Goal: Contribute content: Add original content to the website for others to see

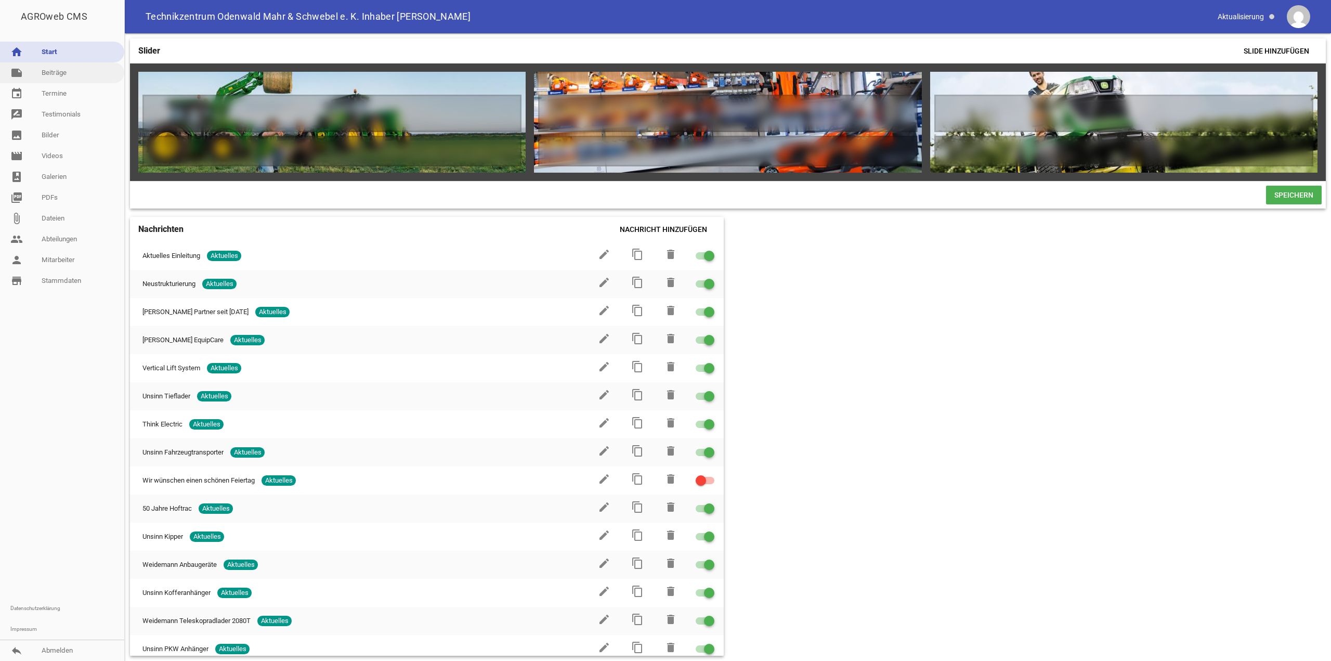
click at [55, 70] on link "note Beiträge" at bounding box center [62, 72] width 124 height 21
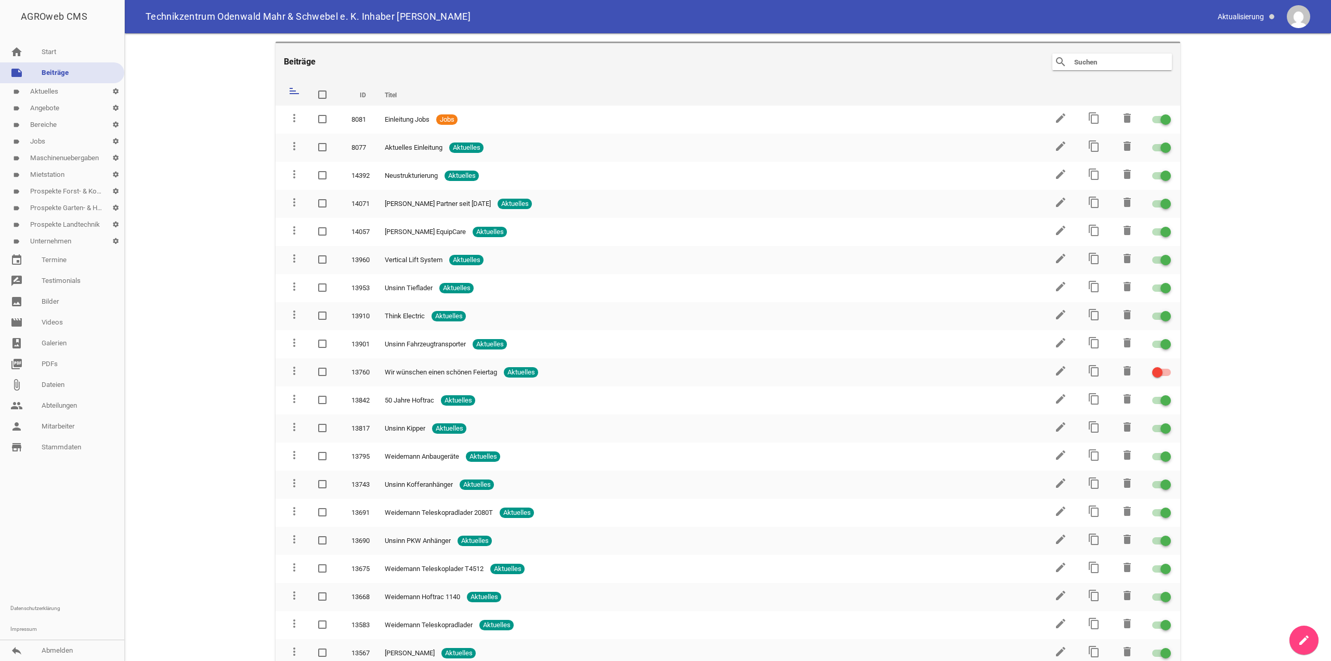
click at [52, 89] on link "label Aktuelles settings" at bounding box center [62, 91] width 124 height 17
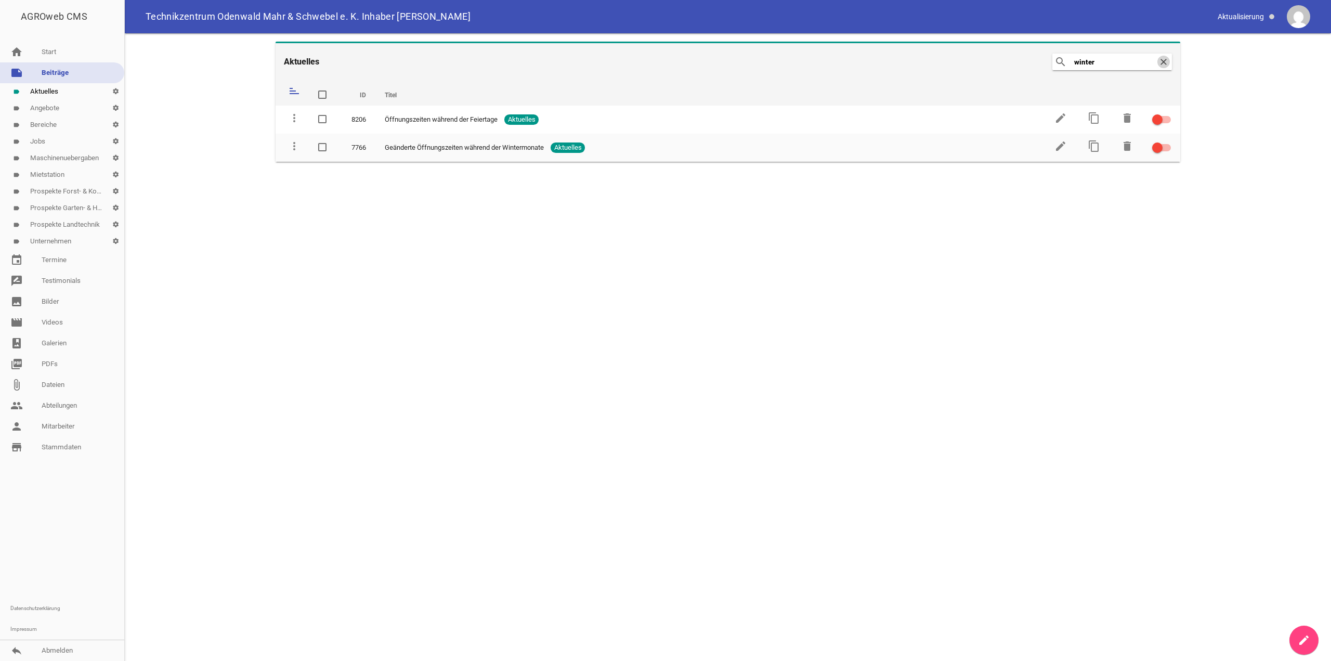
type input "winter"
click at [1167, 63] on icon "clear" at bounding box center [1164, 62] width 12 height 12
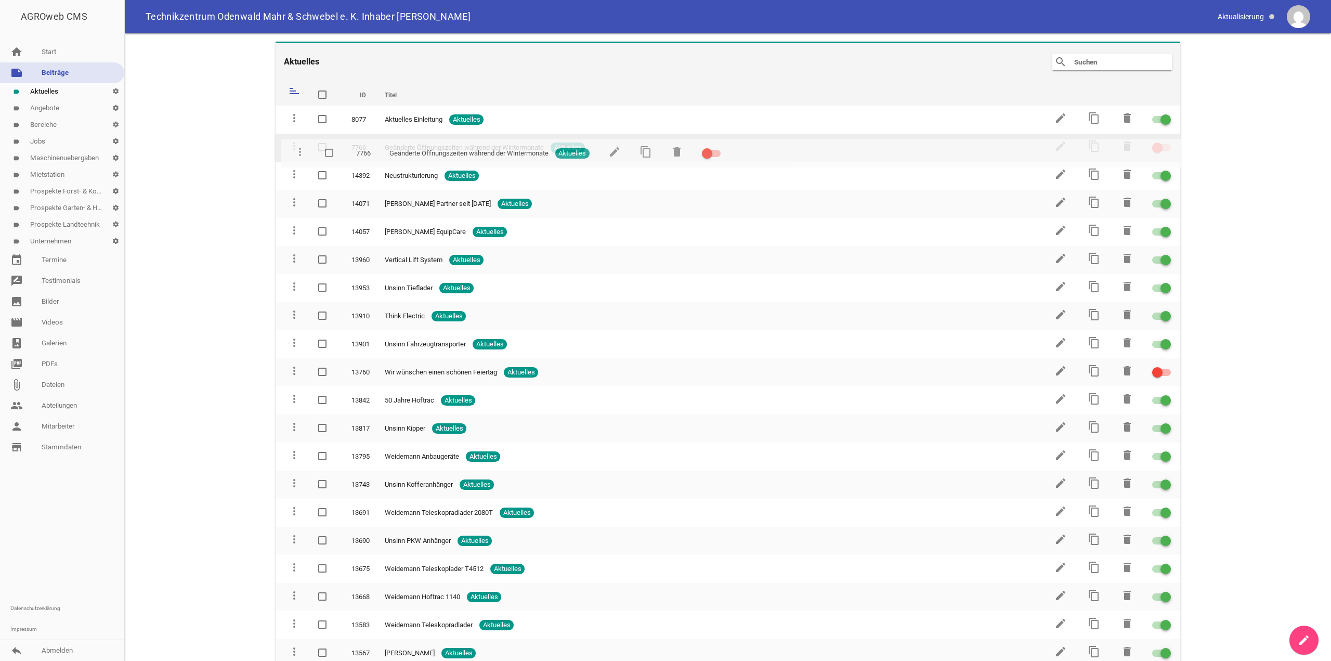
drag, startPoint x: 293, startPoint y: 639, endPoint x: 299, endPoint y: 153, distance: 485.3
click at [1055, 147] on icon "edit" at bounding box center [1061, 146] width 12 height 12
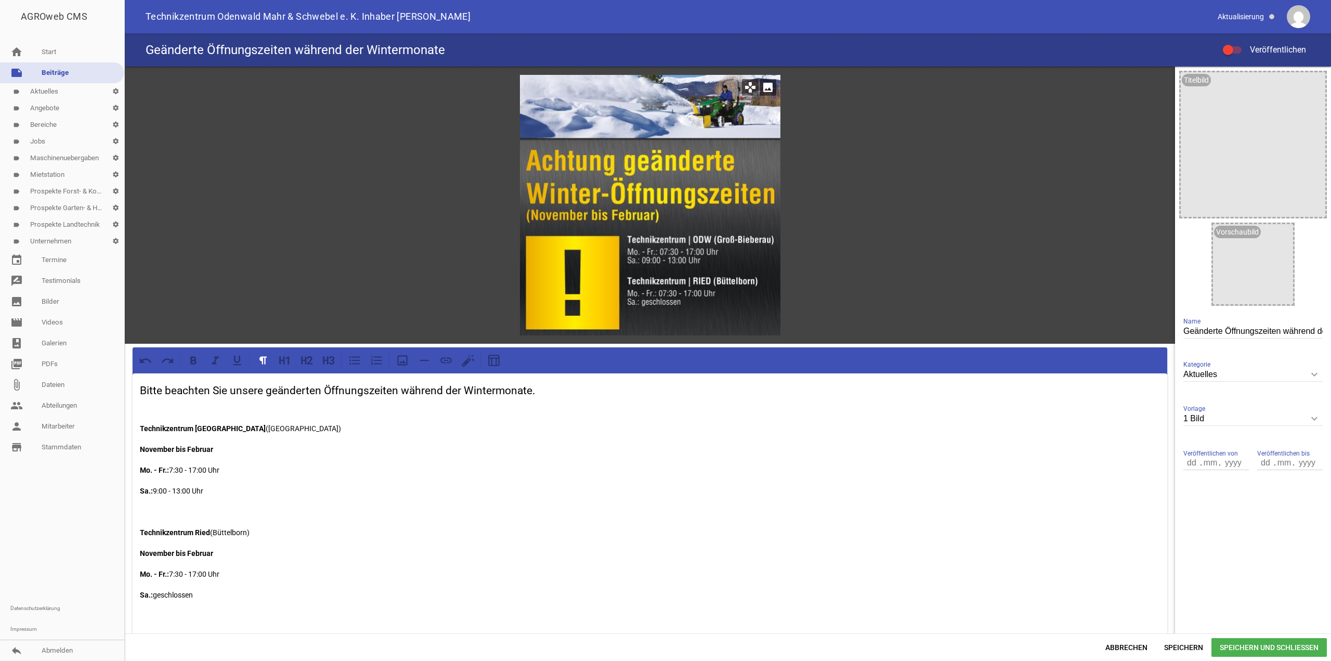
click at [675, 206] on div at bounding box center [650, 205] width 261 height 261
click at [766, 86] on icon "image" at bounding box center [768, 87] width 17 height 17
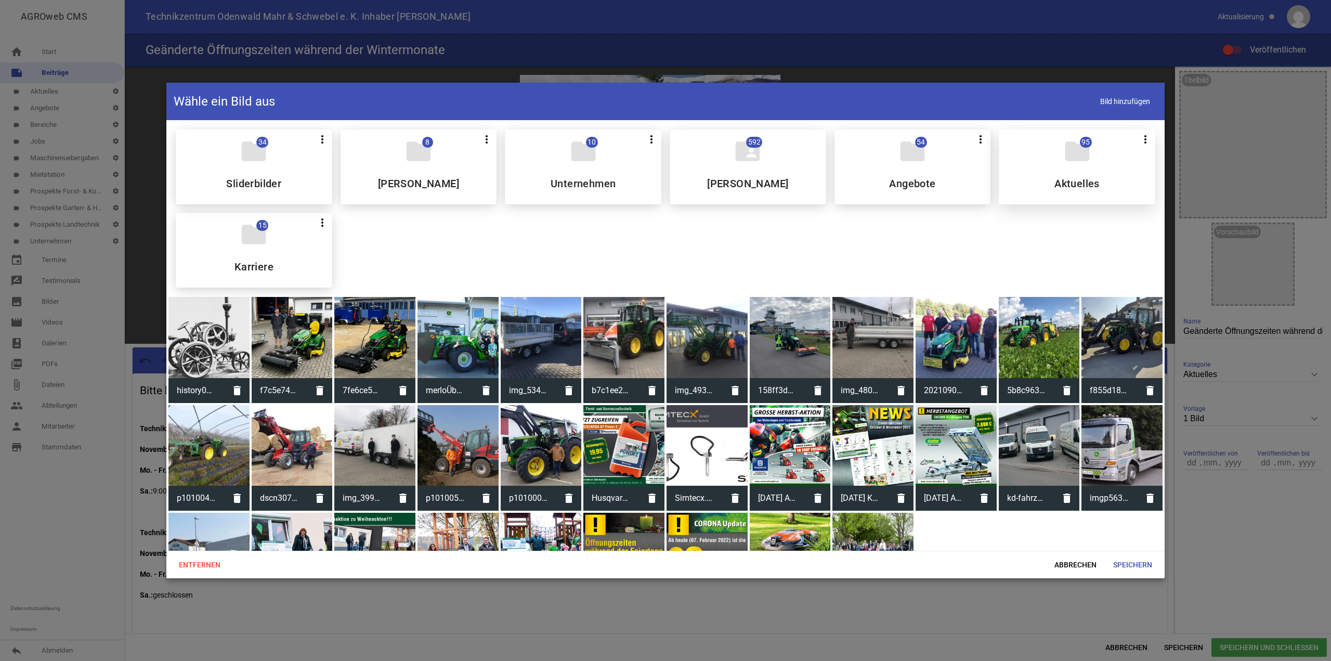
click at [1073, 166] on div "folder 95 more_vert Teilen Bearbeiten Löschen Aktuelles" at bounding box center [1077, 167] width 157 height 75
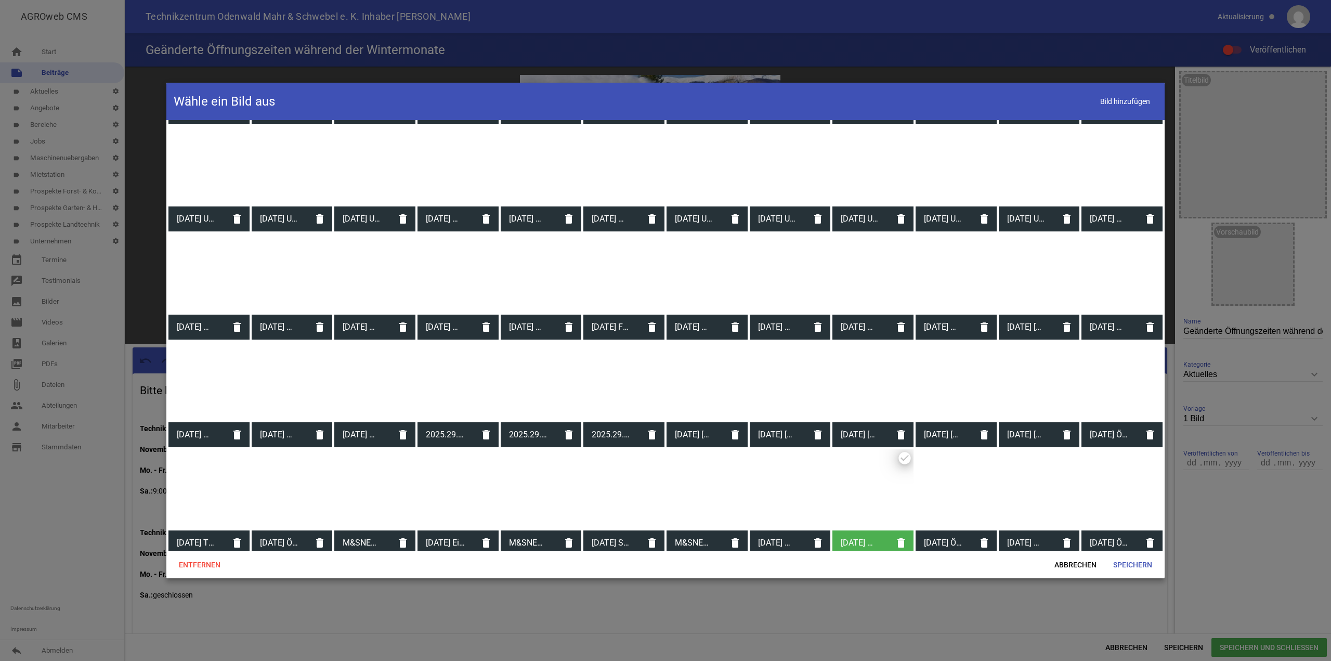
scroll to position [524, 0]
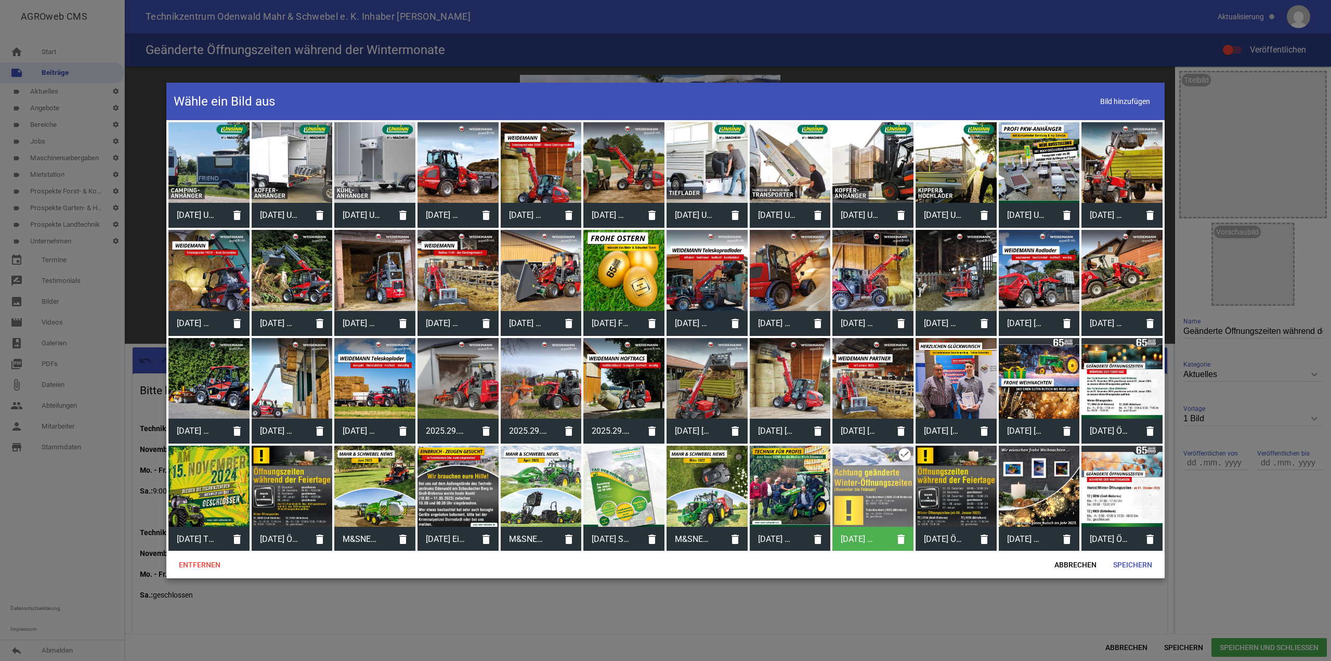
click at [1120, 512] on div at bounding box center [1122, 486] width 81 height 81
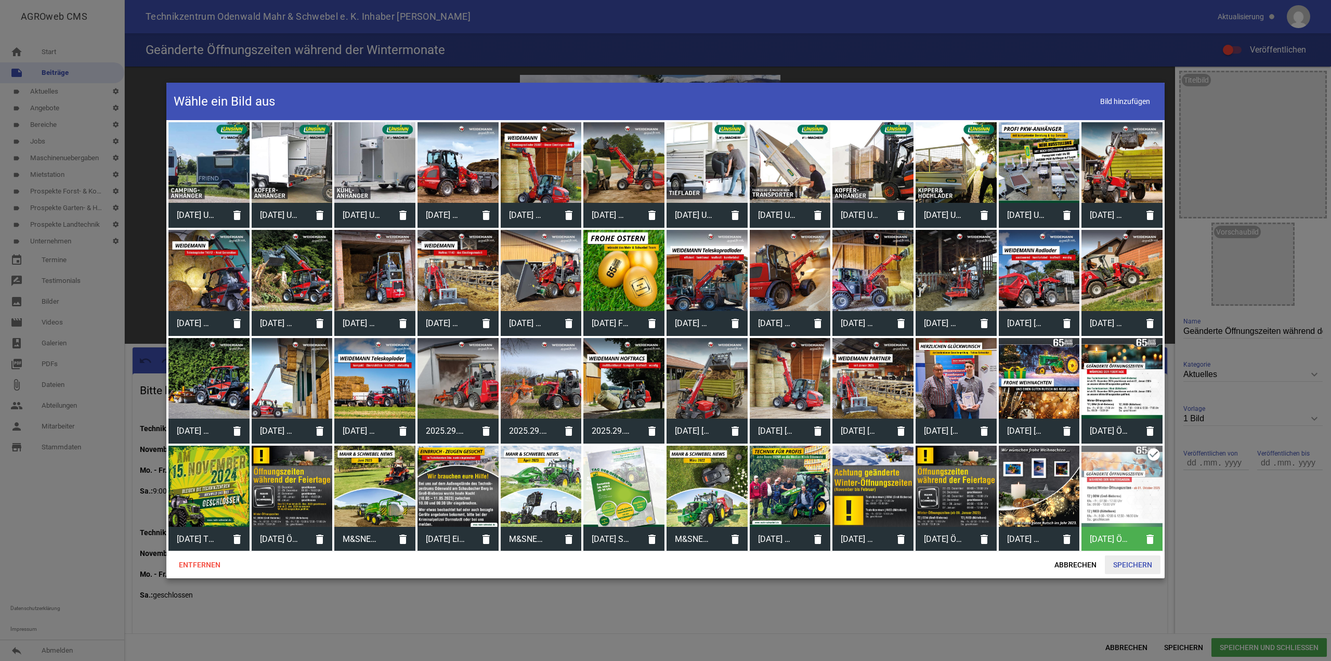
click at [1135, 564] on span "Speichern" at bounding box center [1133, 564] width 56 height 19
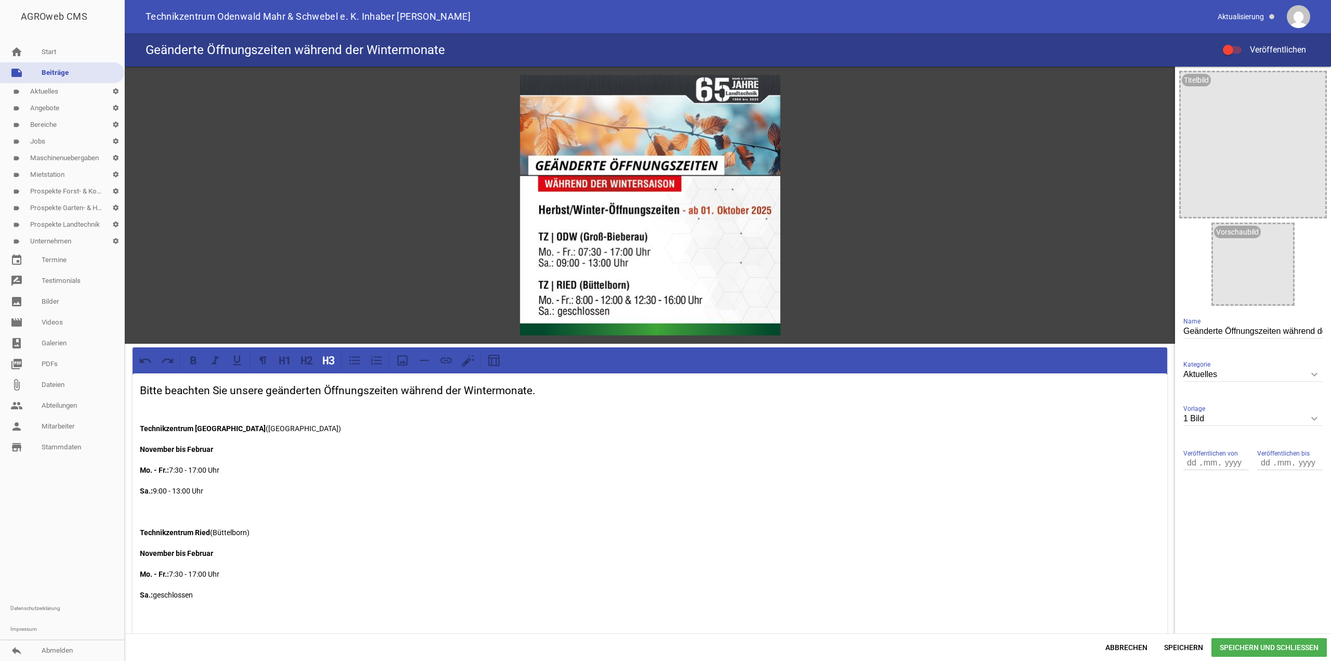
click at [552, 390] on h3 "Bitte beachten Sie unsere geänderten Öffnungszeiten während der Wintermonate." at bounding box center [650, 391] width 1020 height 17
click at [157, 412] on div "Bitte beachten Sie unsere geänderten Öffnungszeiten während der Wintermonate. […" at bounding box center [650, 505] width 1035 height 264
click at [149, 406] on p at bounding box center [650, 408] width 1020 height 12
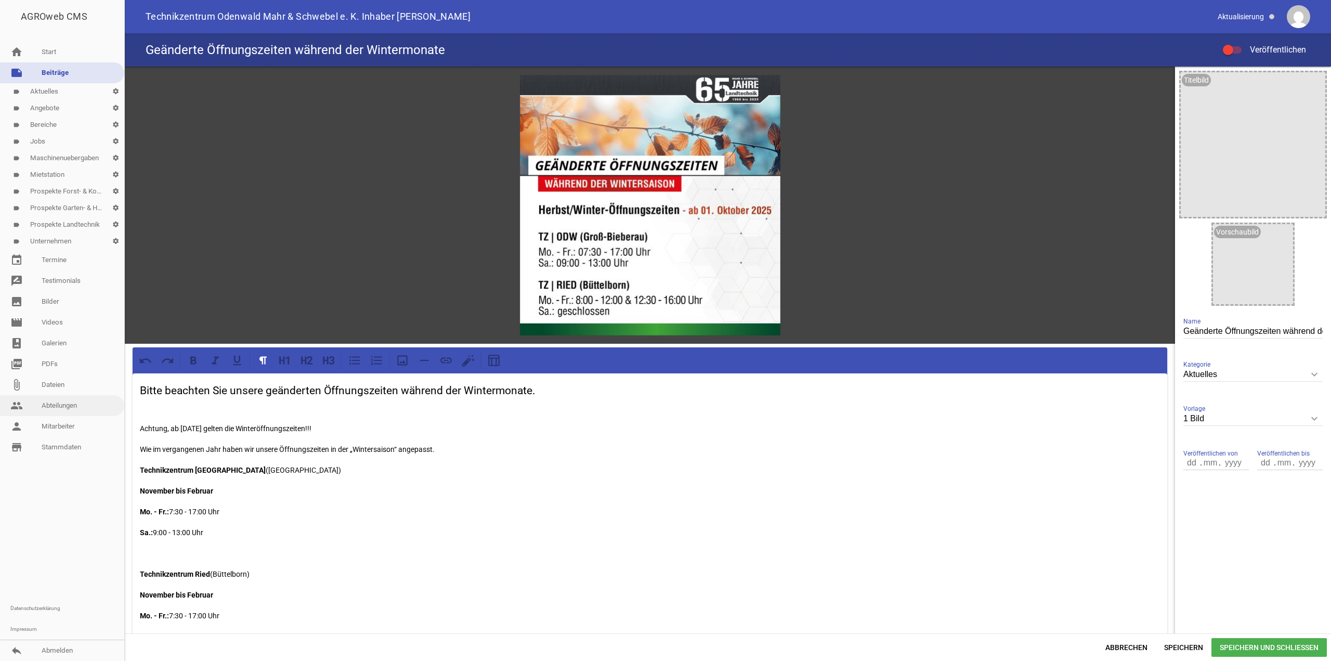
drag, startPoint x: 327, startPoint y: 426, endPoint x: 66, endPoint y: 413, distance: 261.9
click at [66, 413] on div "AGROweb CMS home Start note Beiträge label Aktuelles settings label Angebote se…" at bounding box center [665, 330] width 1331 height 661
click at [66, 413] on link "people Abteilungen" at bounding box center [62, 405] width 124 height 21
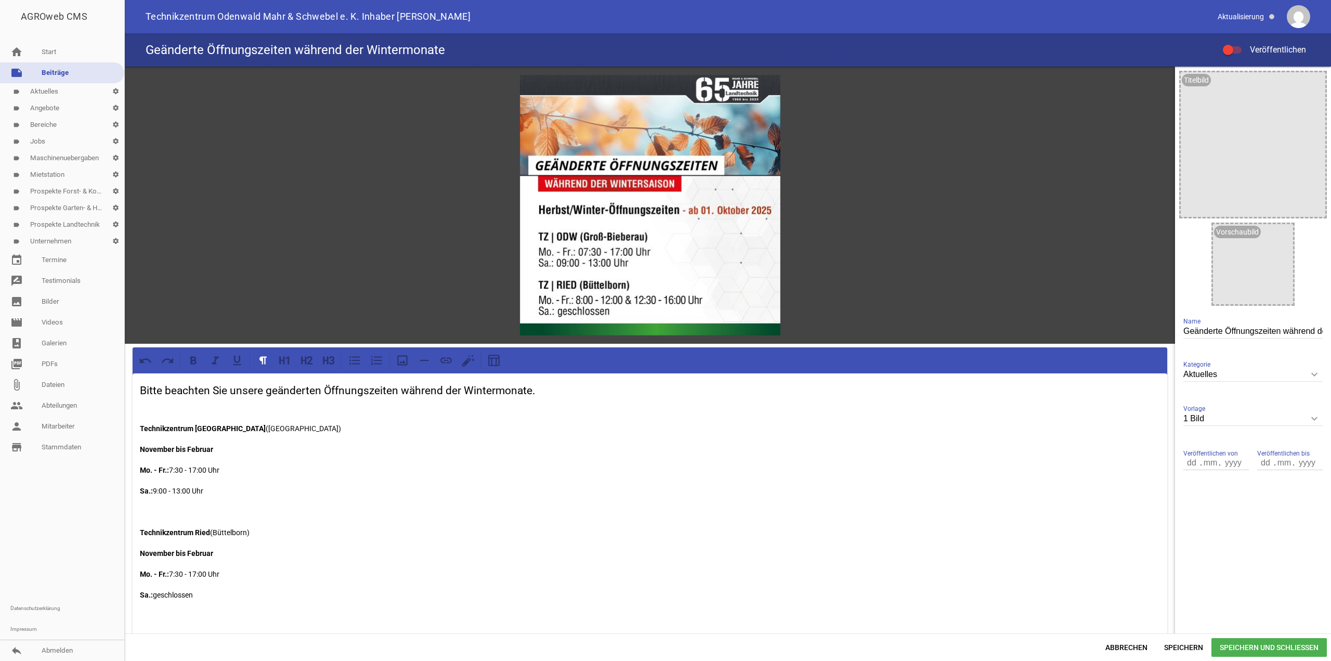
click at [153, 405] on p at bounding box center [650, 408] width 1020 height 12
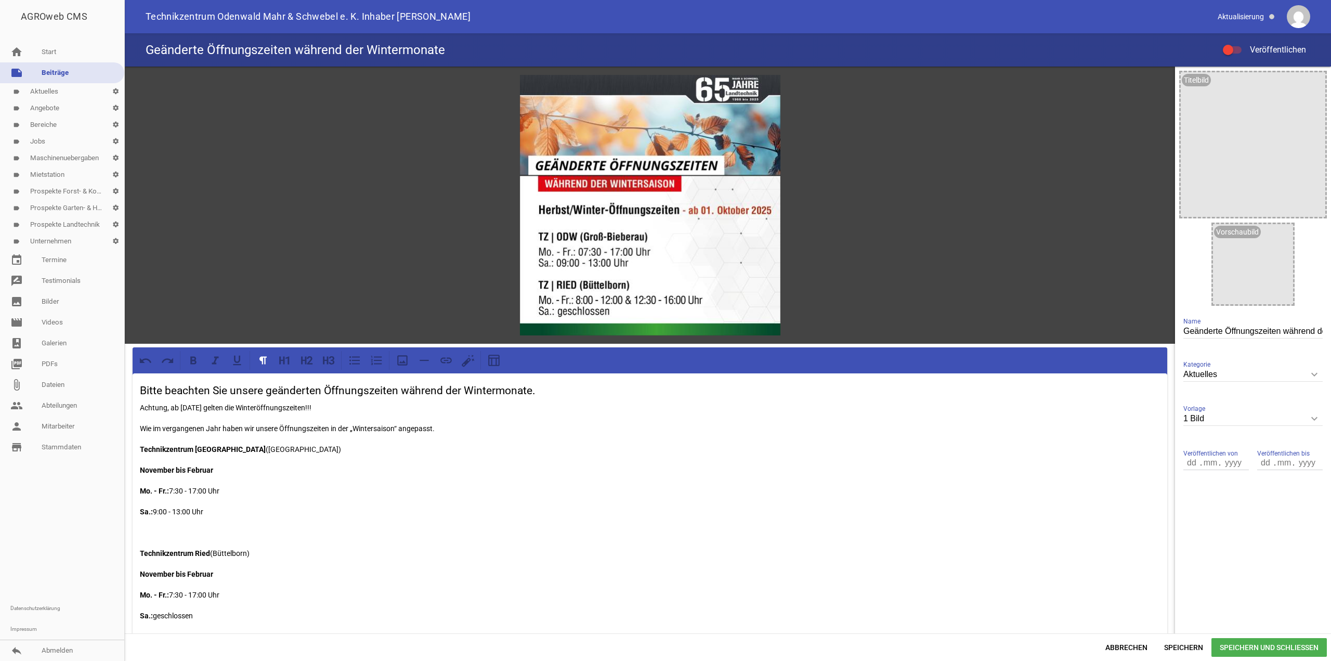
click at [345, 407] on p "Achtung, ab [DATE] gelten die Winteröffnungszeiten!!!" at bounding box center [650, 408] width 1020 height 12
click at [214, 419] on p "Achtung, ab [DATE] gelten die Winteröffnungszeiten!!! Wie im vergangenen Jahr h…" at bounding box center [650, 420] width 1020 height 37
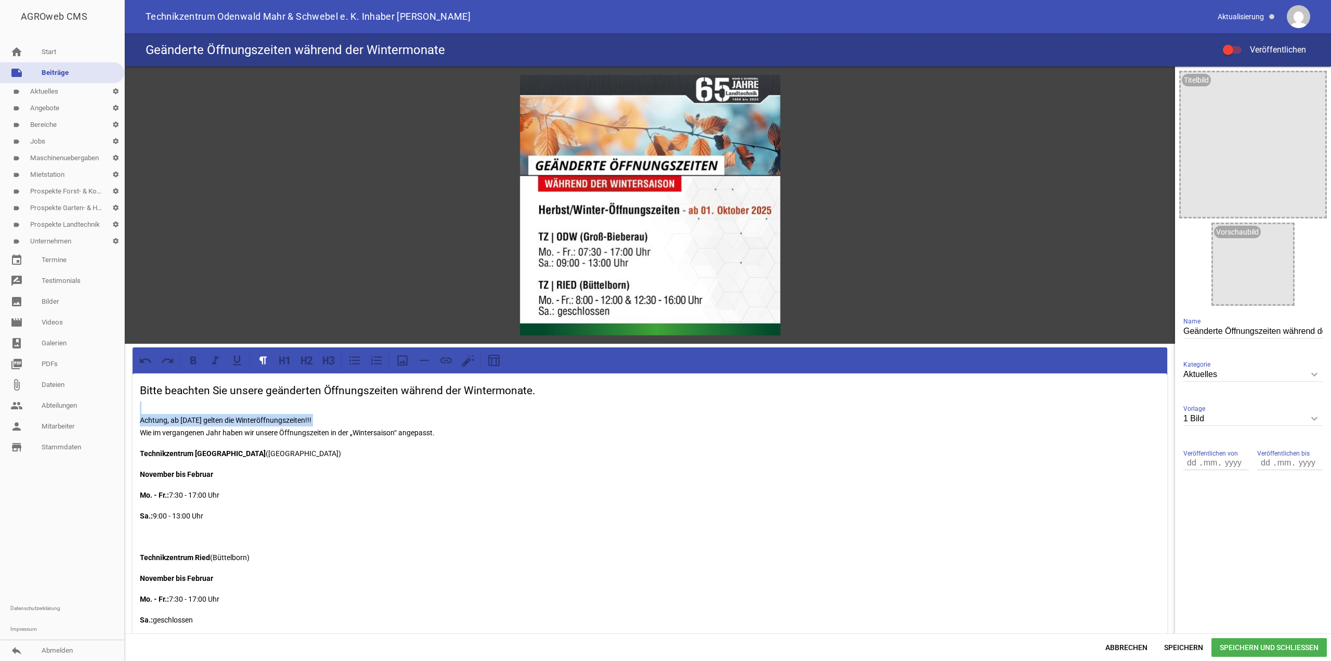
click at [214, 419] on p "Achtung, ab [DATE] gelten die Winteröffnungszeiten!!! Wie im vergangenen Jahr h…" at bounding box center [650, 420] width 1020 height 37
click at [201, 417] on p "Achtung, ab [DATE] gelten die Winteröffnungszeiten!!! Wie im vergangenen Jahr h…" at bounding box center [650, 420] width 1020 height 37
click at [146, 405] on p "Achtung, ab [DATE] gelten die Winteröffnungszeiten!!! Wie im vergangenen Jahr h…" at bounding box center [650, 420] width 1020 height 37
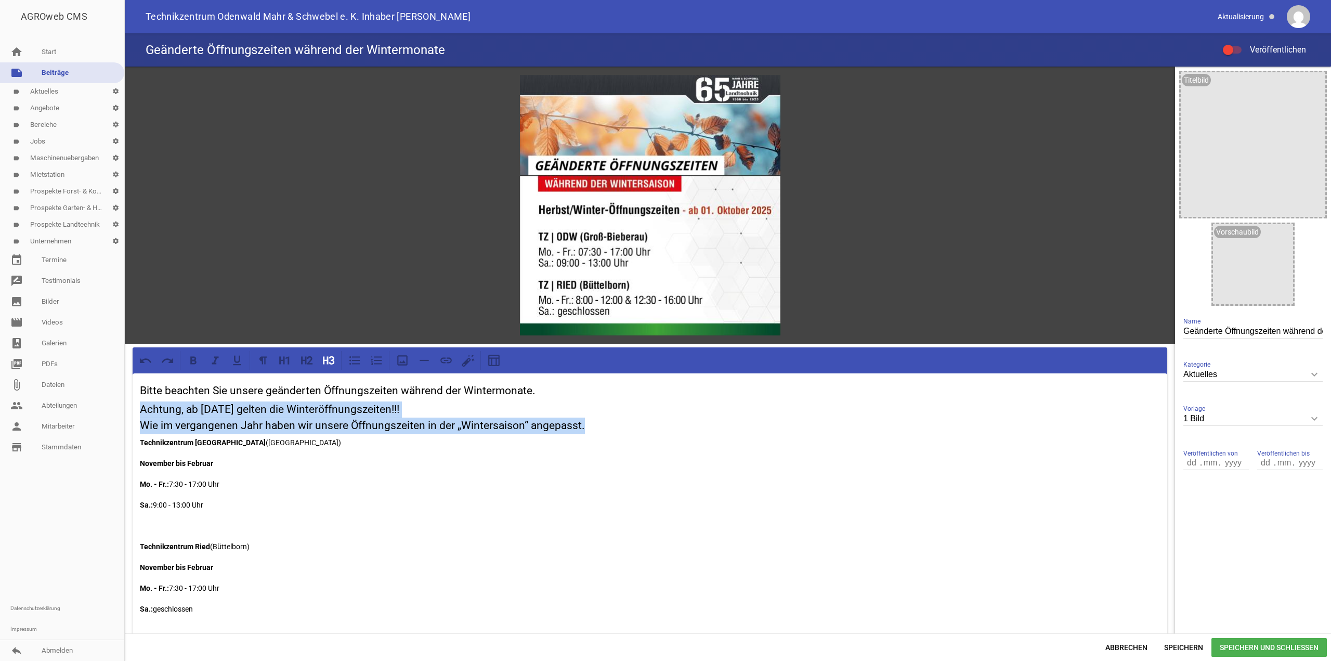
drag, startPoint x: 598, startPoint y: 424, endPoint x: 129, endPoint y: 404, distance: 469.5
click at [129, 404] on div "games image Bitte beachten Sie unsere geänderten Öffnungszeiten während der Win…" at bounding box center [650, 476] width 1051 height 818
click at [265, 360] on icon at bounding box center [263, 360] width 7 height 8
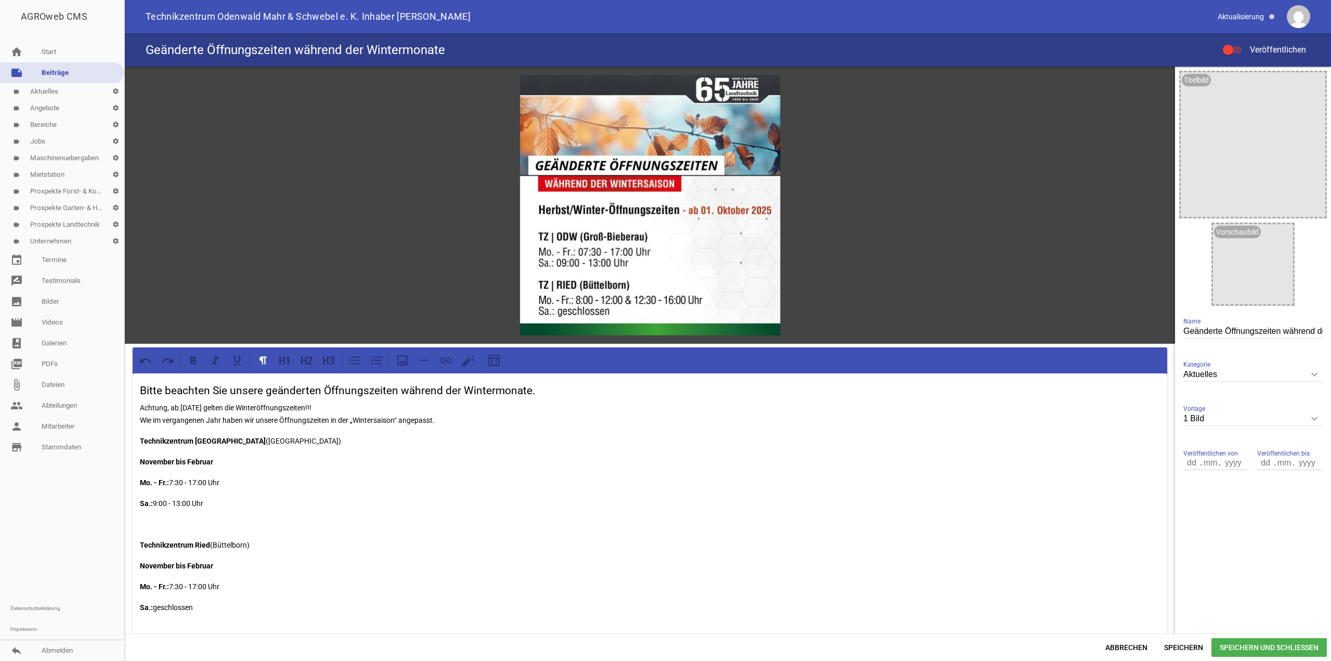
click at [142, 419] on p "Achtung, ab [DATE] gelten die Winteröffnungszeiten!!! Wie im vergangenen Jahr h…" at bounding box center [650, 414] width 1020 height 25
drag, startPoint x: 327, startPoint y: 406, endPoint x: 139, endPoint y: 405, distance: 187.8
click at [139, 405] on div "Bitte beachten Sie unsere geänderten Öffnungszeiten während der Wintermonate. A…" at bounding box center [650, 511] width 1035 height 277
click at [197, 361] on icon at bounding box center [194, 361] width 14 height 14
click at [177, 423] on p "Achtung, ab [DATE] gelten die Winteröffnungszeiten!!! Wie im vergangenen Jahr h…" at bounding box center [650, 414] width 1020 height 25
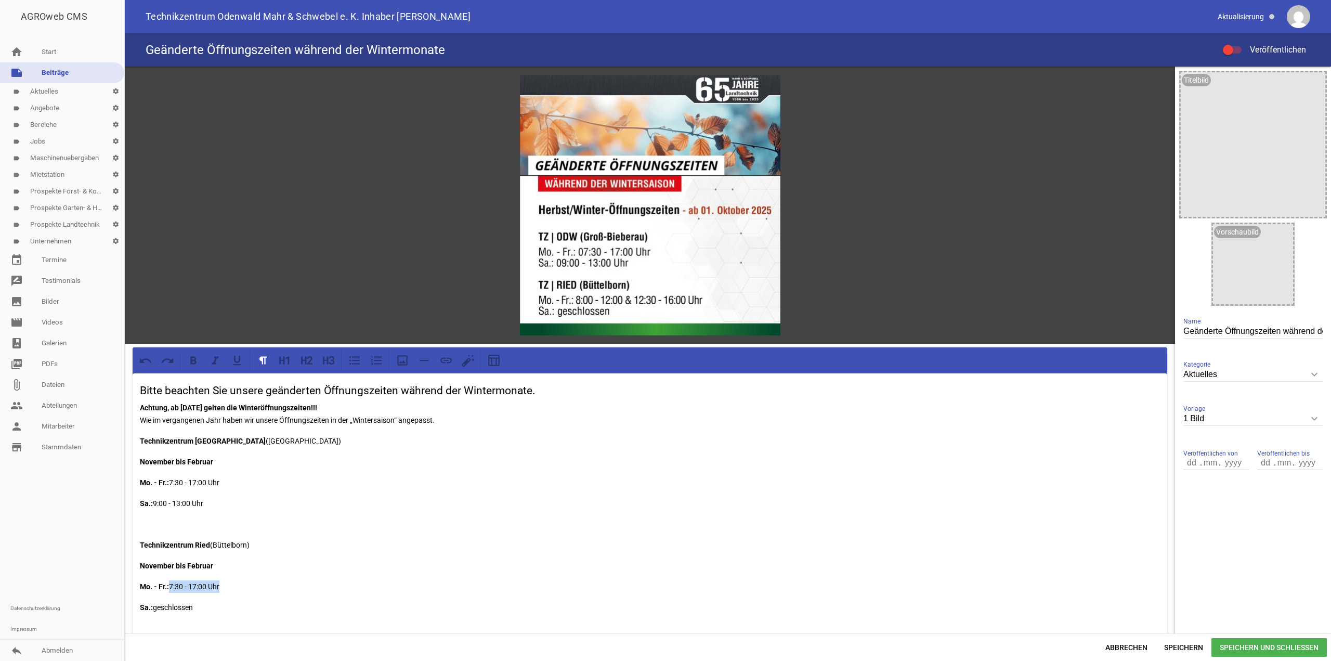
drag, startPoint x: 172, startPoint y: 585, endPoint x: 227, endPoint y: 585, distance: 54.6
click at [227, 585] on p "Mo. - Fr.: 7:30 - 17:00 Uhr" at bounding box center [650, 586] width 1020 height 12
click at [1262, 649] on span "Speichern und Schließen" at bounding box center [1269, 647] width 115 height 19
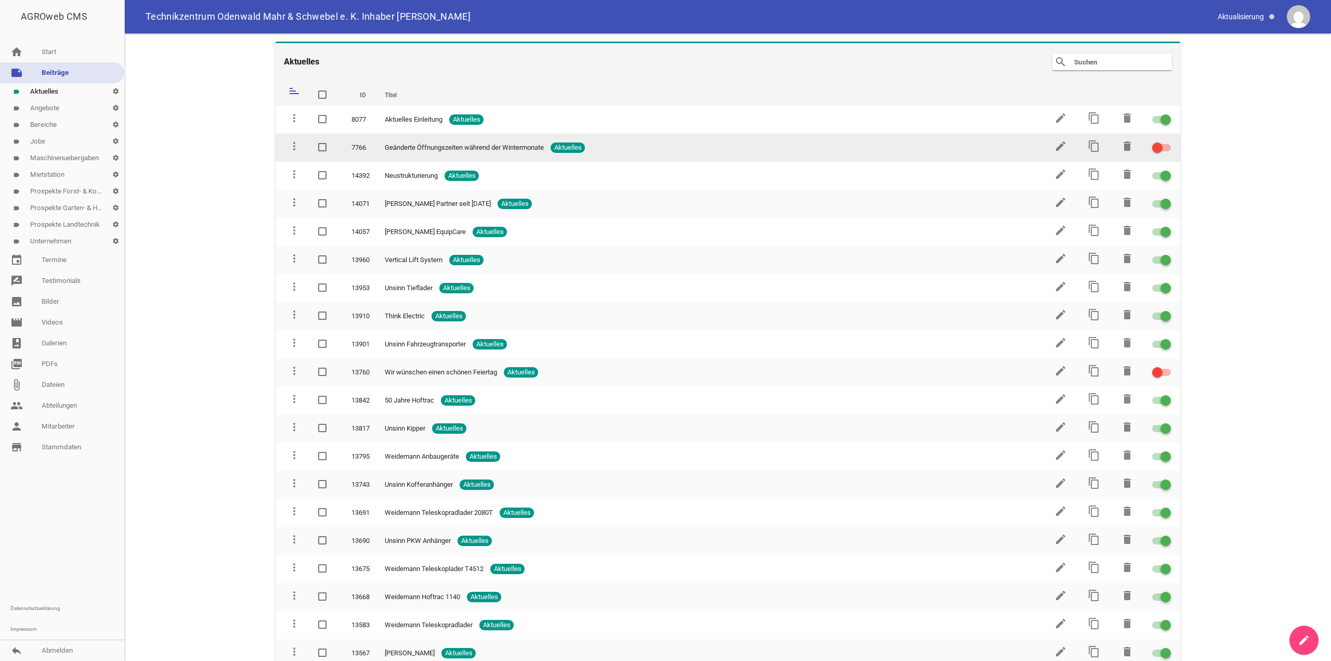
click at [1157, 147] on div at bounding box center [1158, 148] width 10 height 10
click at [1168, 141] on input "checkbox" at bounding box center [1168, 141] width 0 height 0
